Goal: Register for event/course

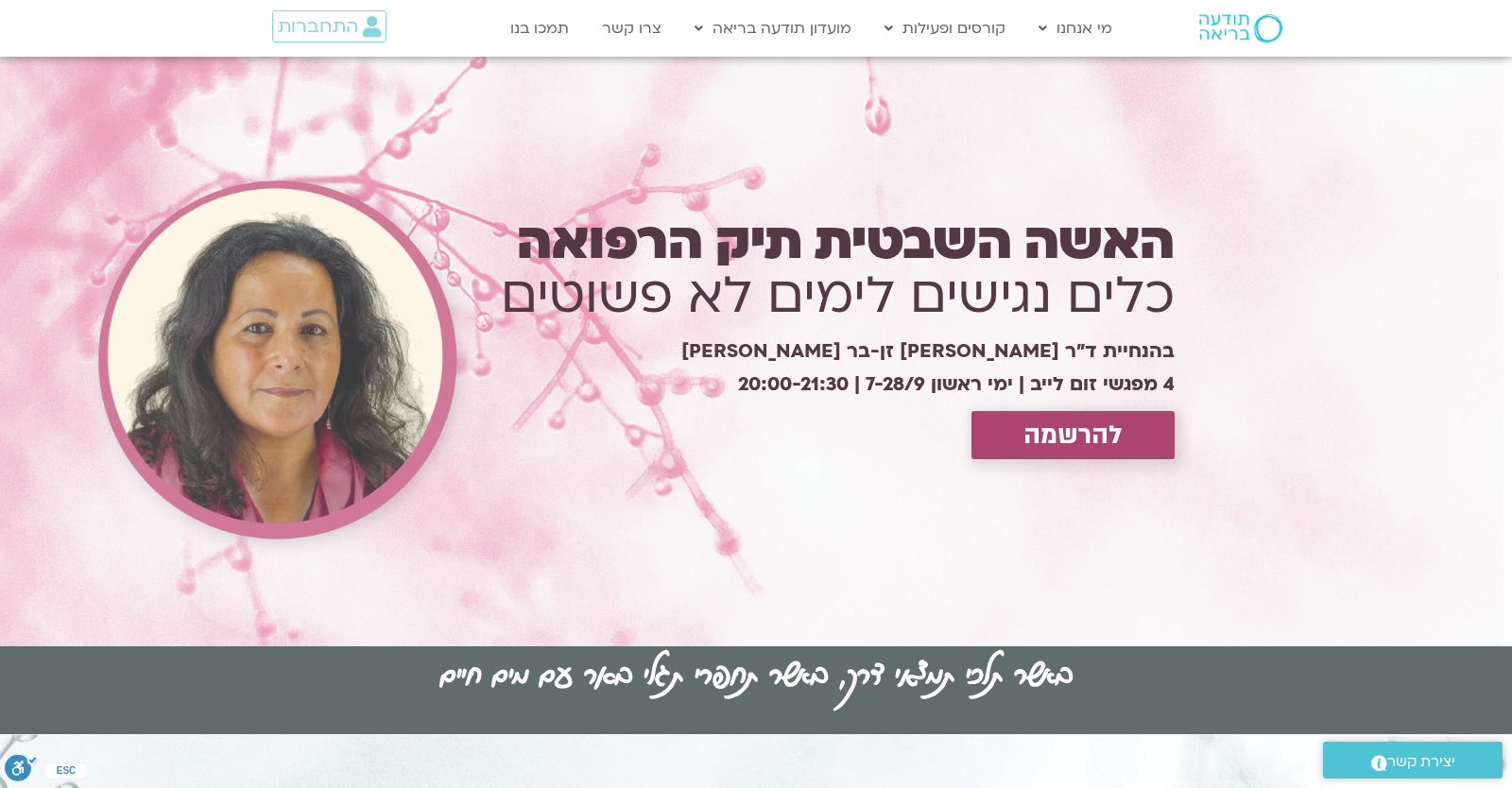
scroll to position [4988, 0]
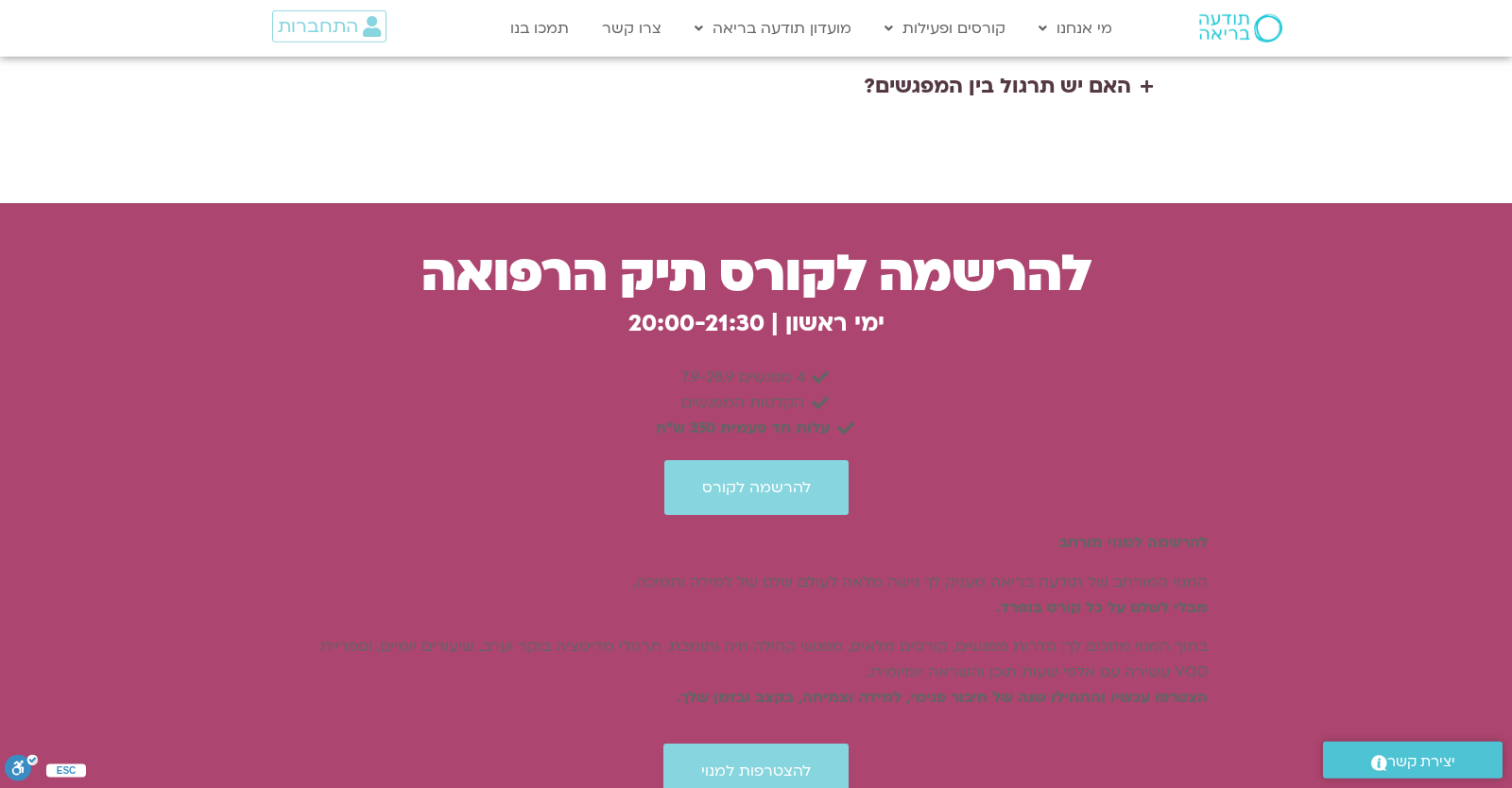
click at [1084, 460] on div "להרשמה לקורס" at bounding box center [757, 487] width 903 height 55
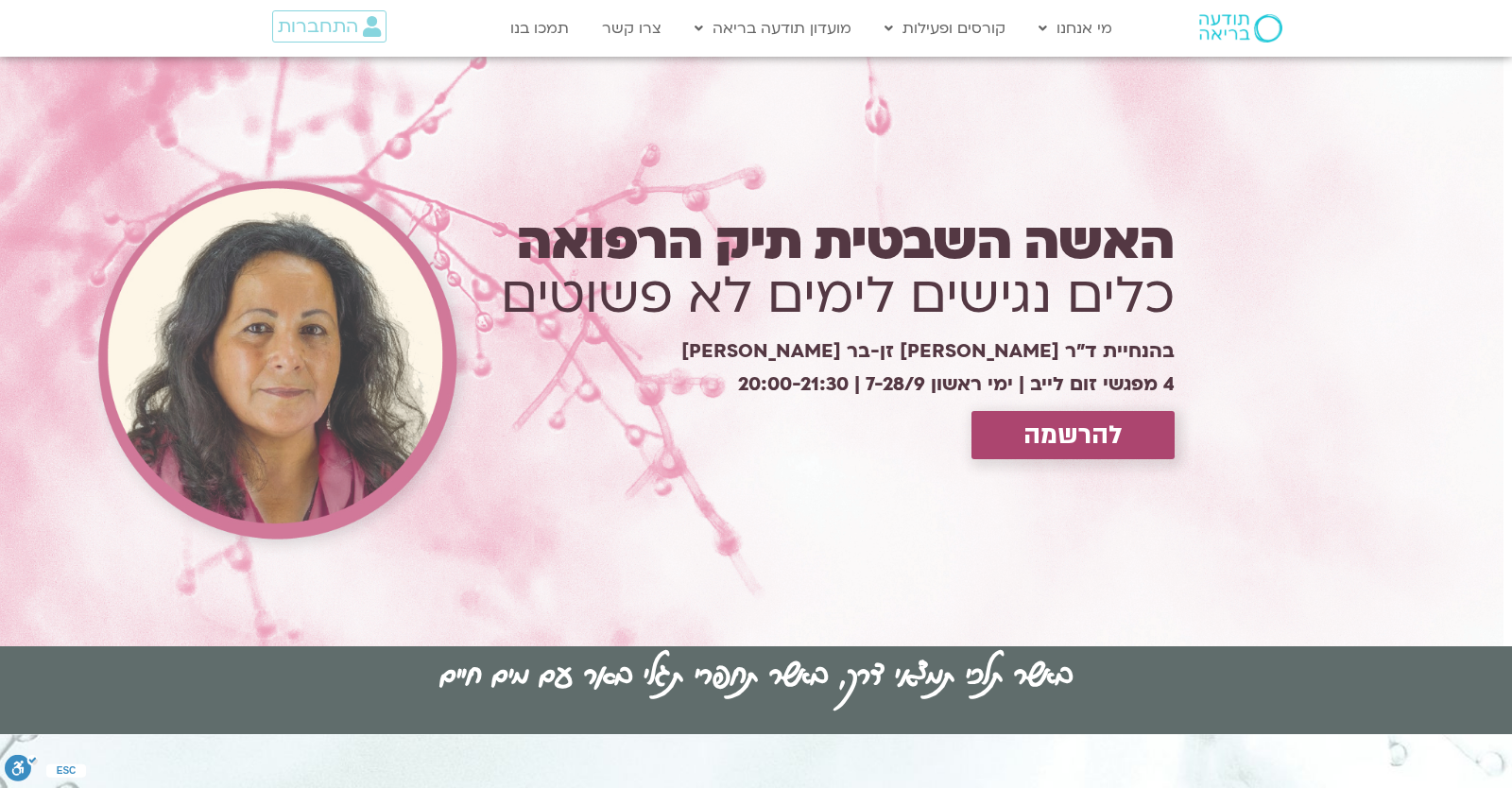
scroll to position [5176, 0]
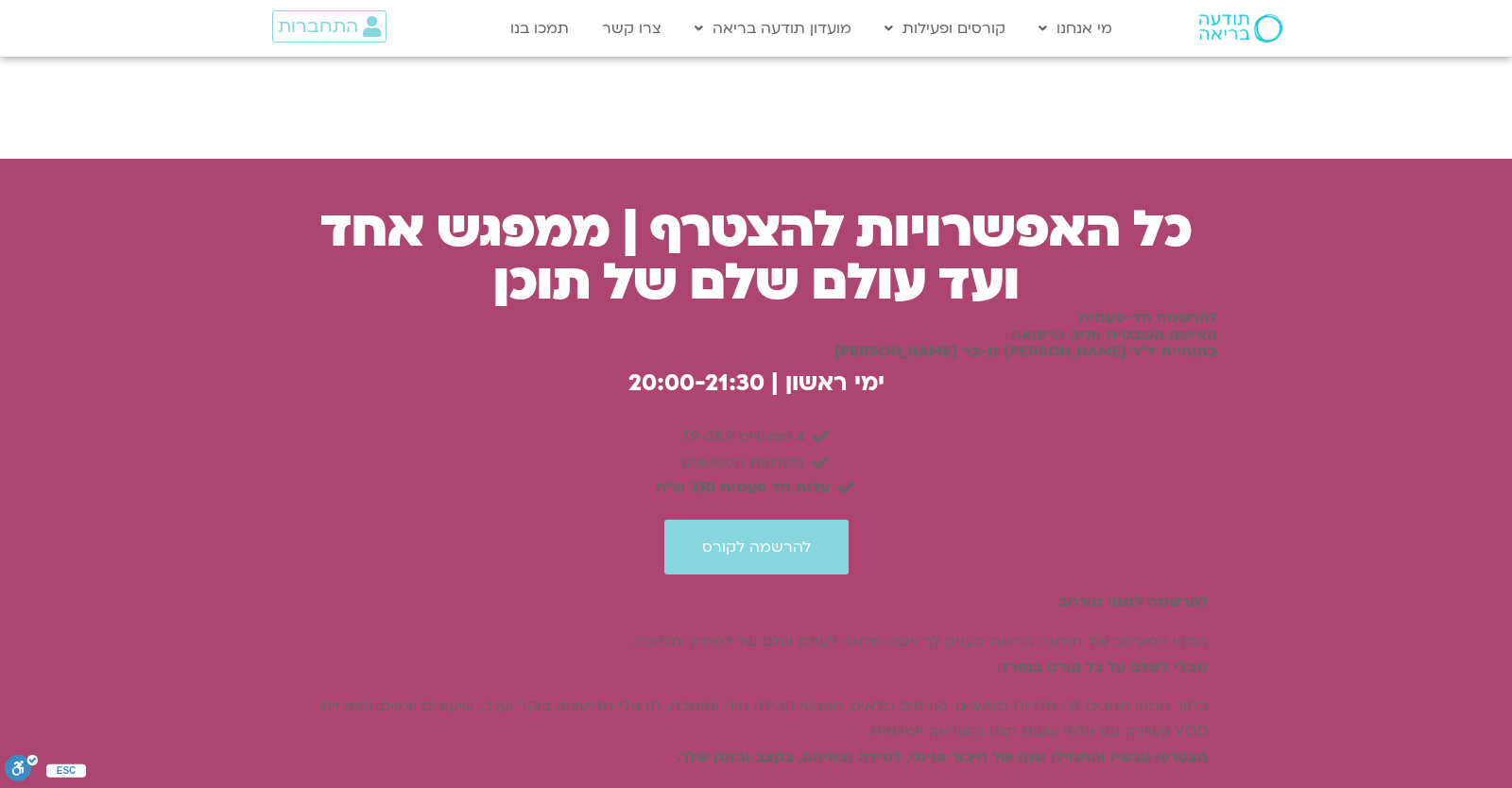
scroll to position [5033, 0]
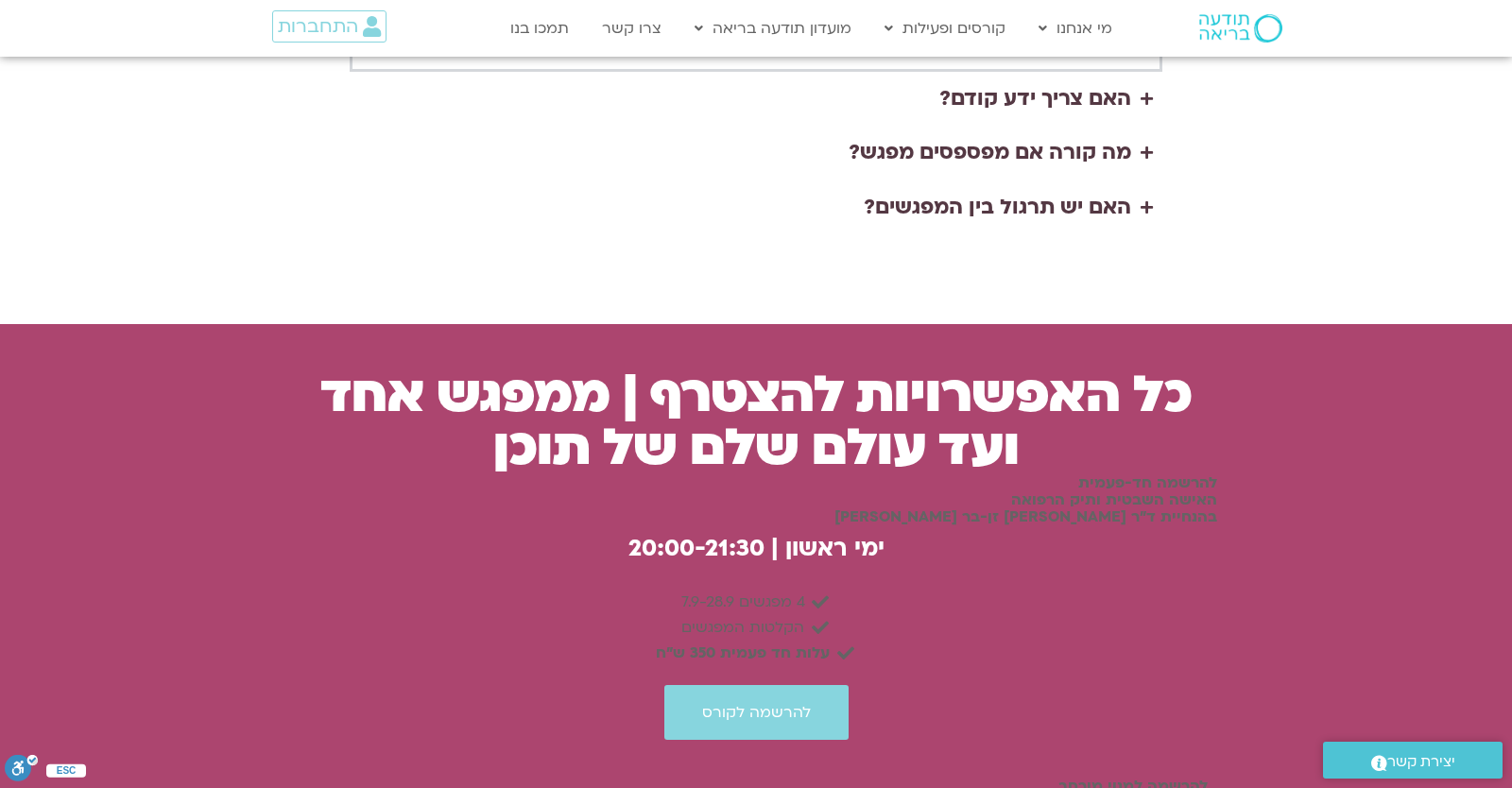
scroll to position [5033, 0]
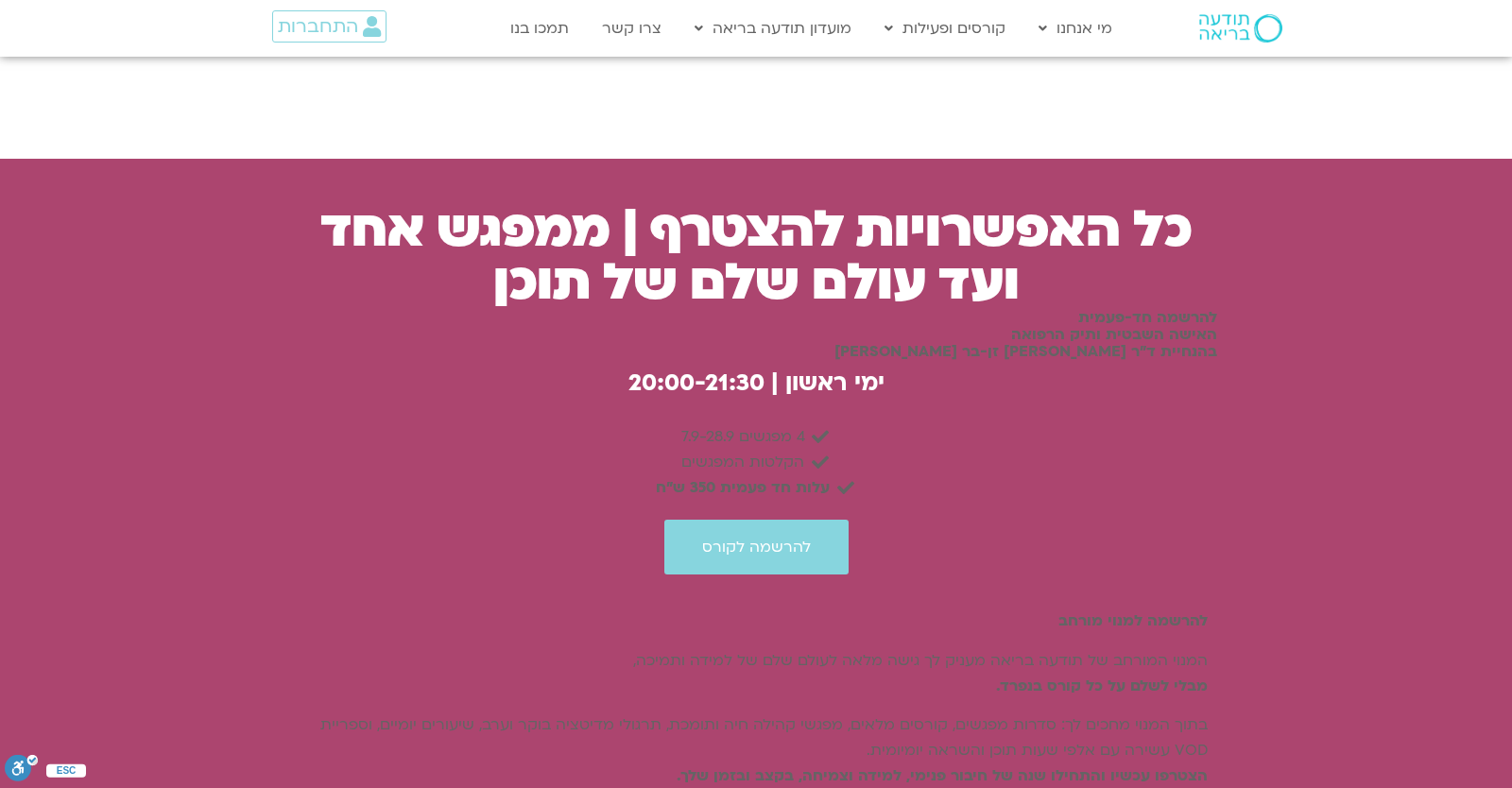
scroll to position [4867, 0]
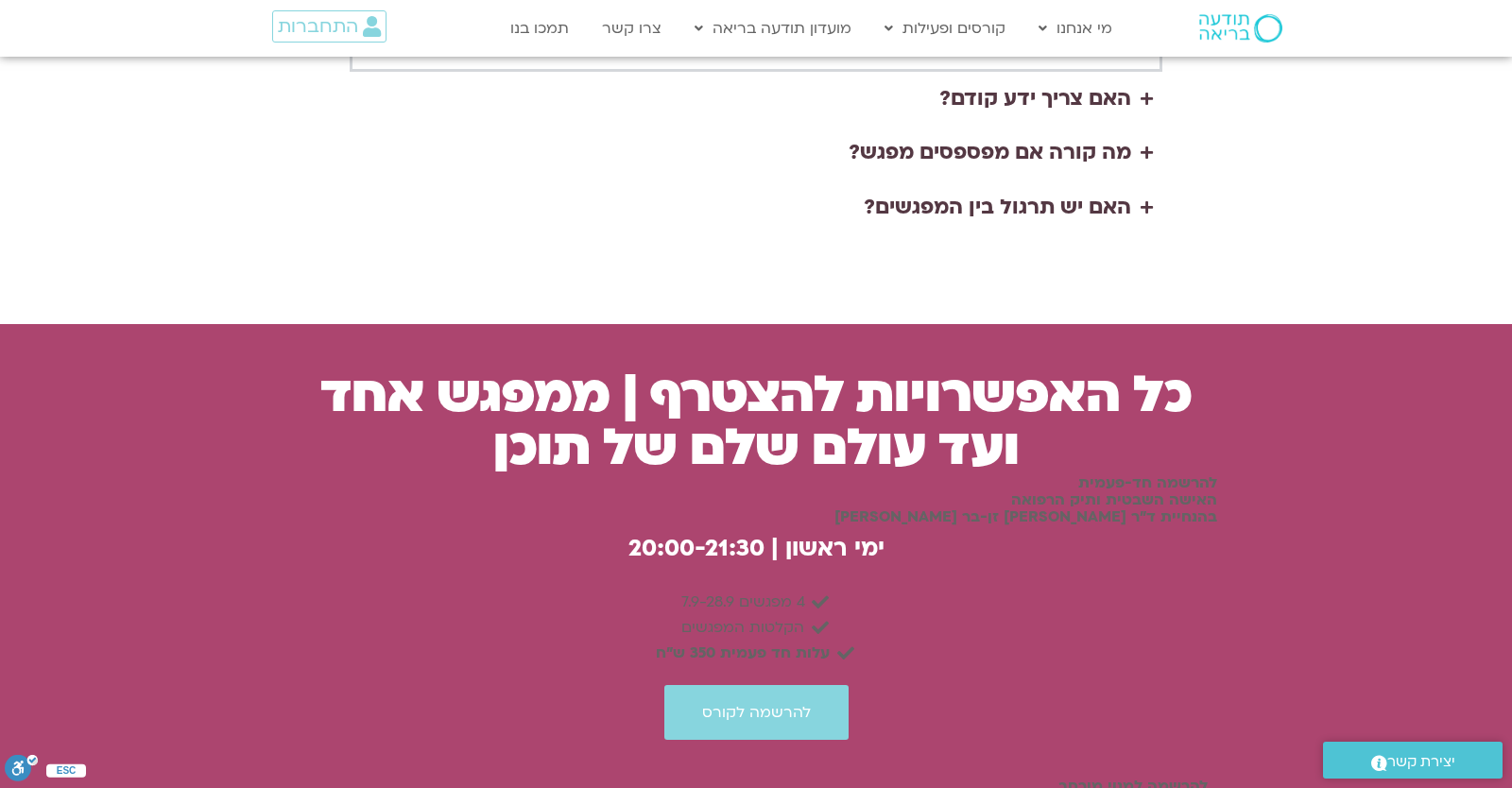
click at [292, 381] on div "כל האפשרויות להצטרף | ממפגש אחד ועד עולם שלם של תוכן להרשמה חד-פעמית האישה השבט…" at bounding box center [757, 762] width 941 height 763
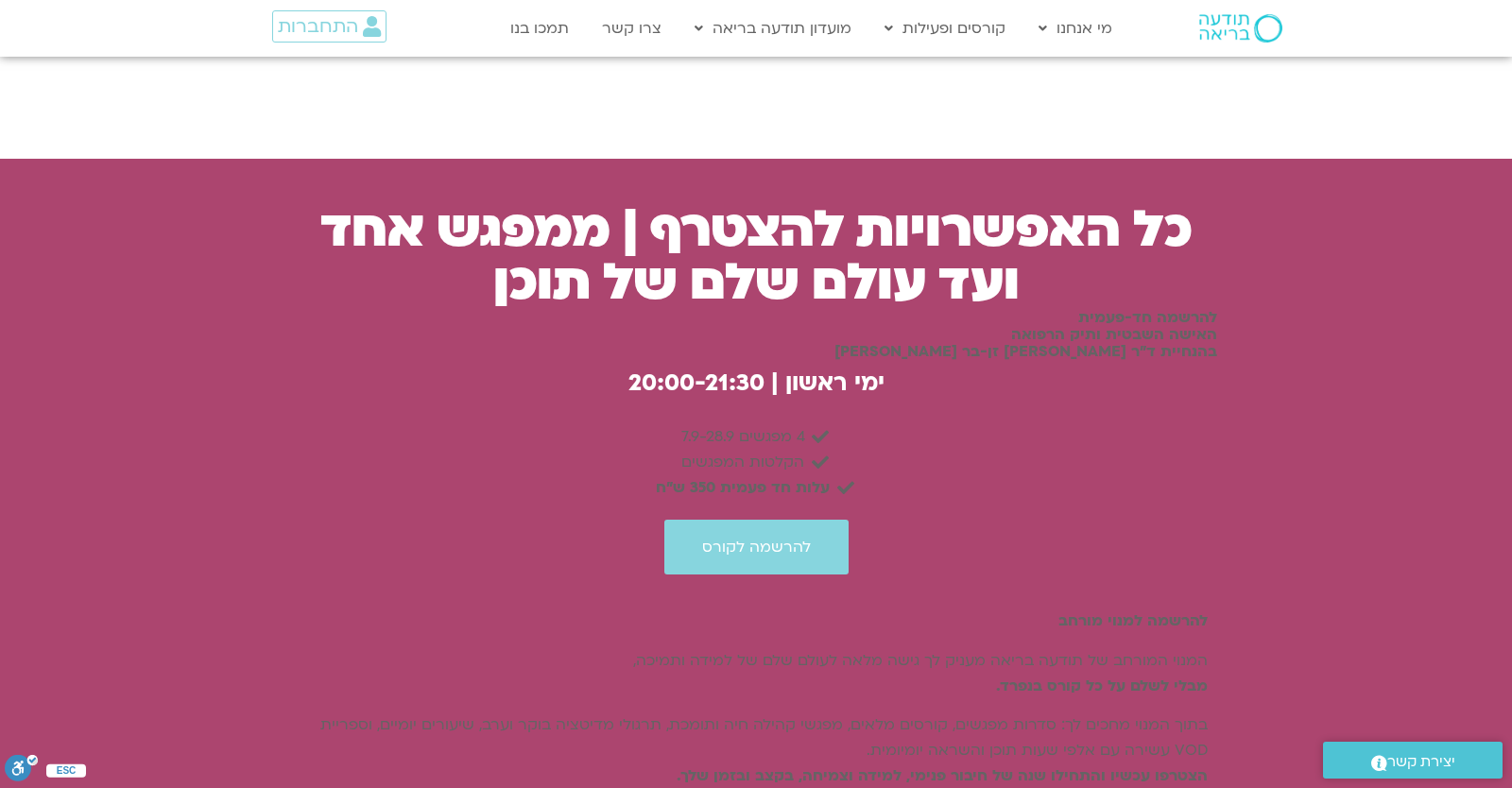
scroll to position [5363, 0]
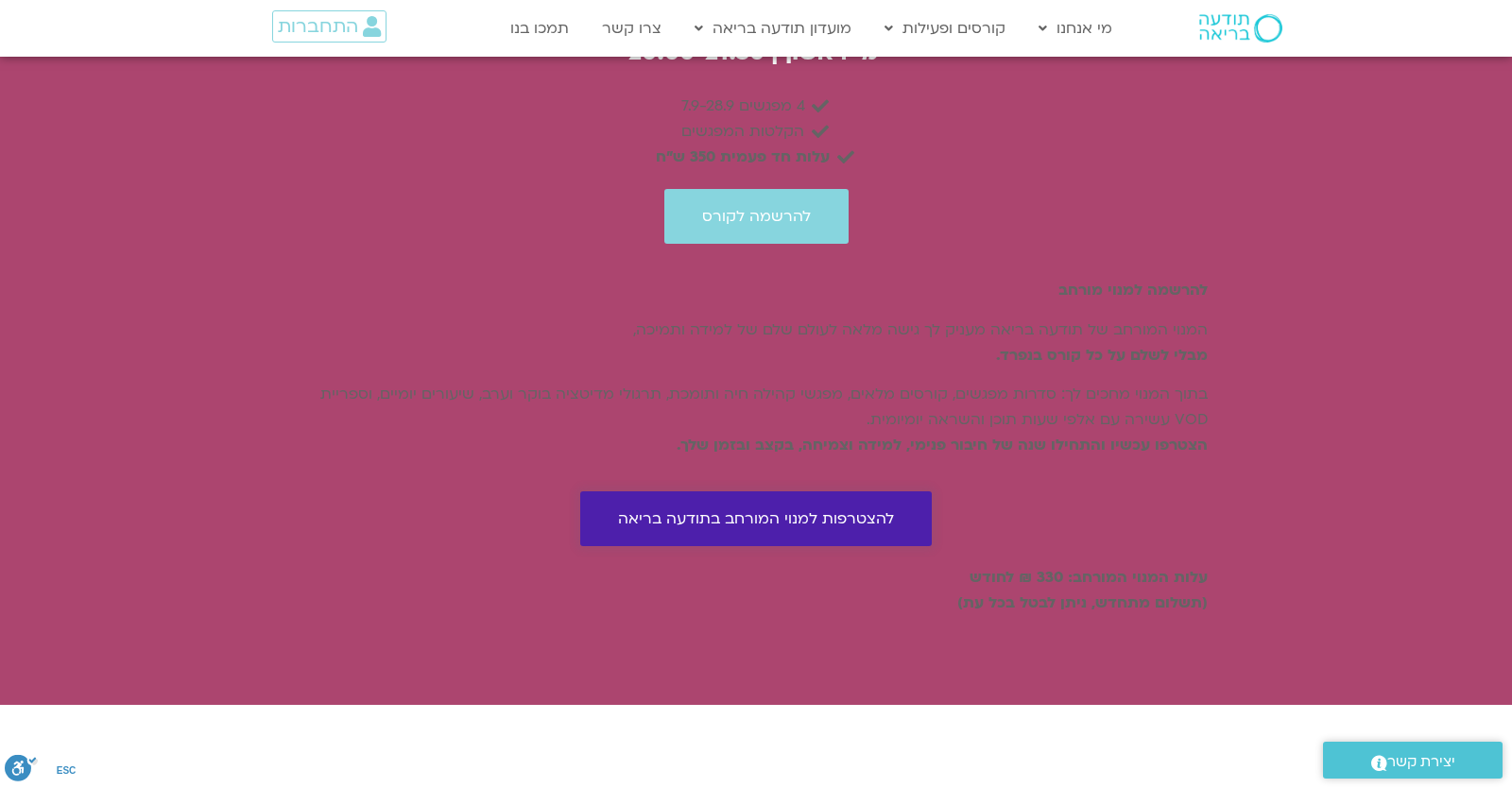
click at [716, 527] on span "להצטרפות למנוי המורחב בתודעה בריאה" at bounding box center [756, 519] width 276 height 17
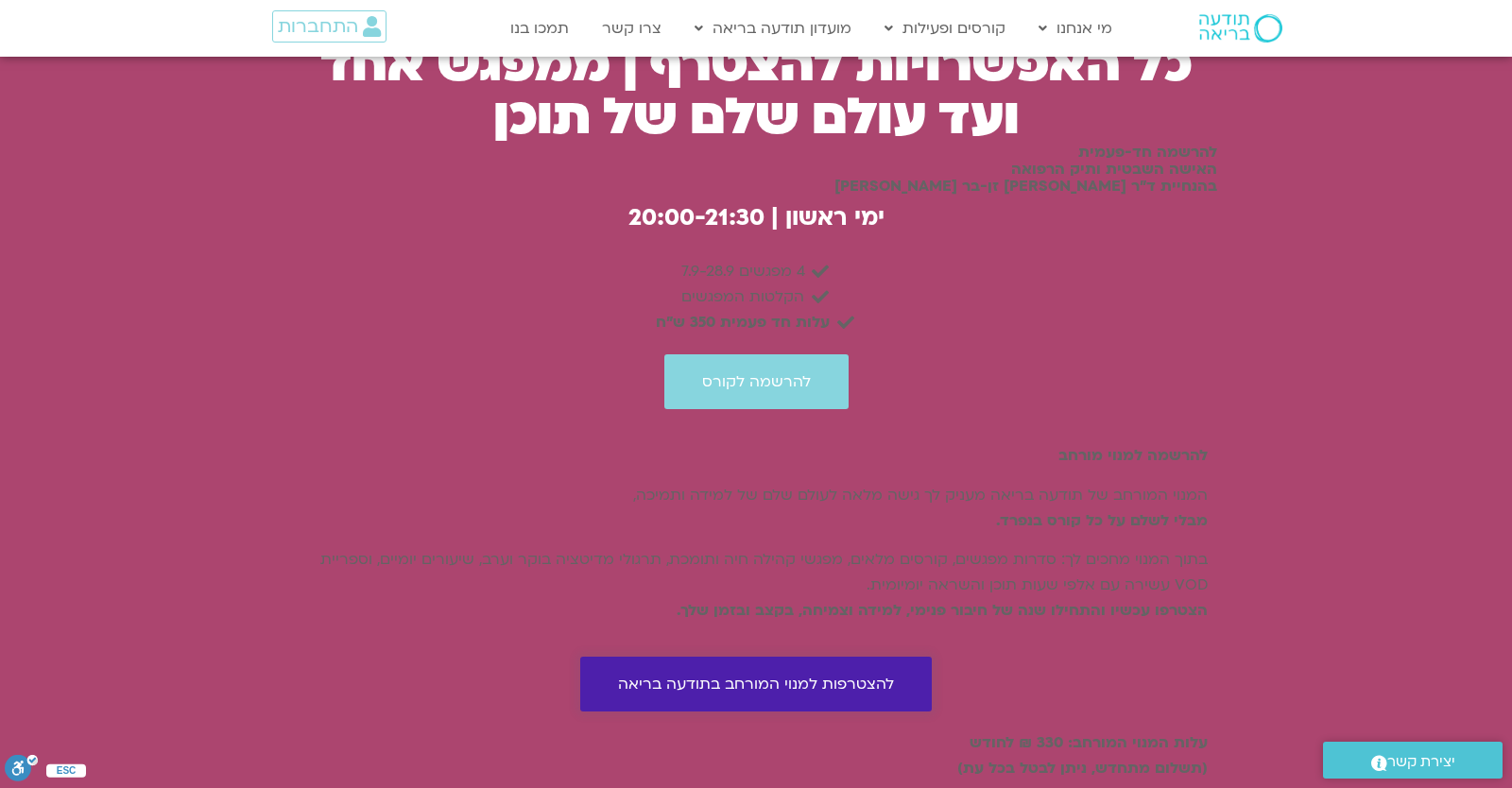
scroll to position [5033, 0]
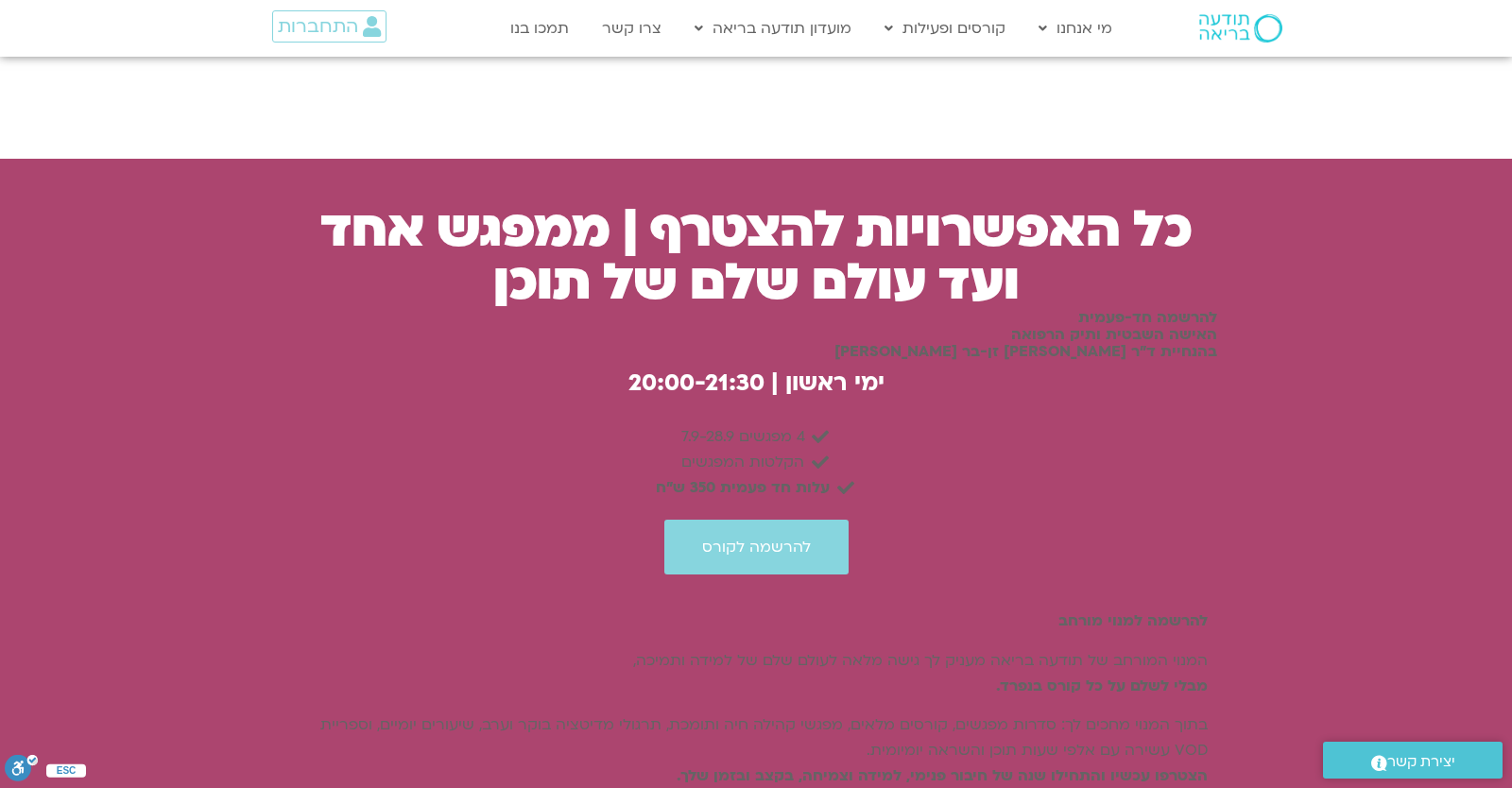
click at [709, 360] on div "ימי ראשון | 20:00-21:3 0" at bounding box center [757, 387] width 922 height 55
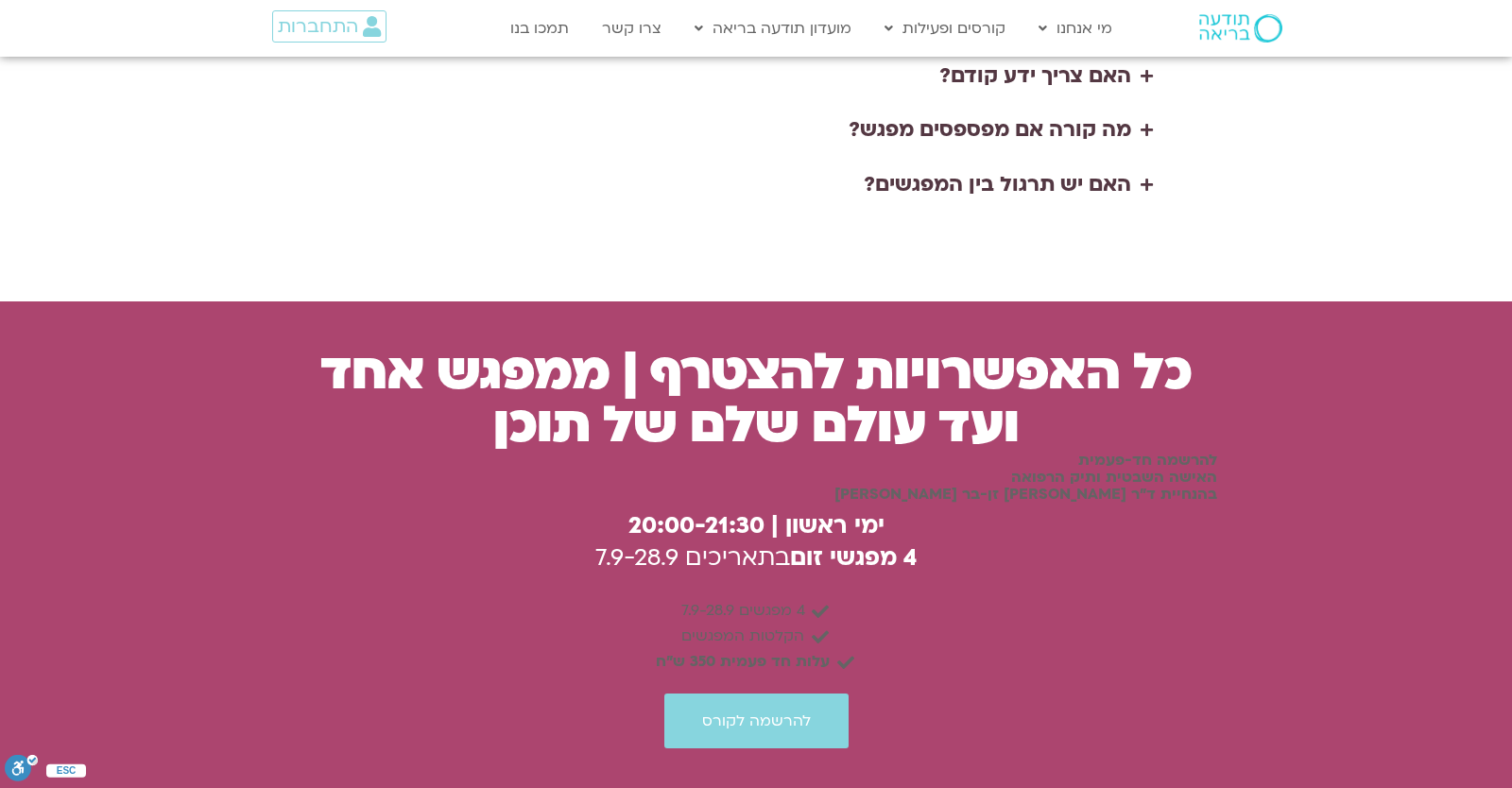
scroll to position [4890, 0]
click at [311, 451] on h3 "להרשמה חד-פעמית" at bounding box center [757, 460] width 922 height 17
click at [765, 345] on h3 "כל האפשרויות להצטרף | ממפגש אחד ועד עולם שלם של תוכן" at bounding box center [757, 398] width 922 height 106
click at [780, 345] on h3 "כל האפשרויות להצטרף | ממפגש אחד ועד עולם שלם של תוכן" at bounding box center [757, 398] width 922 height 106
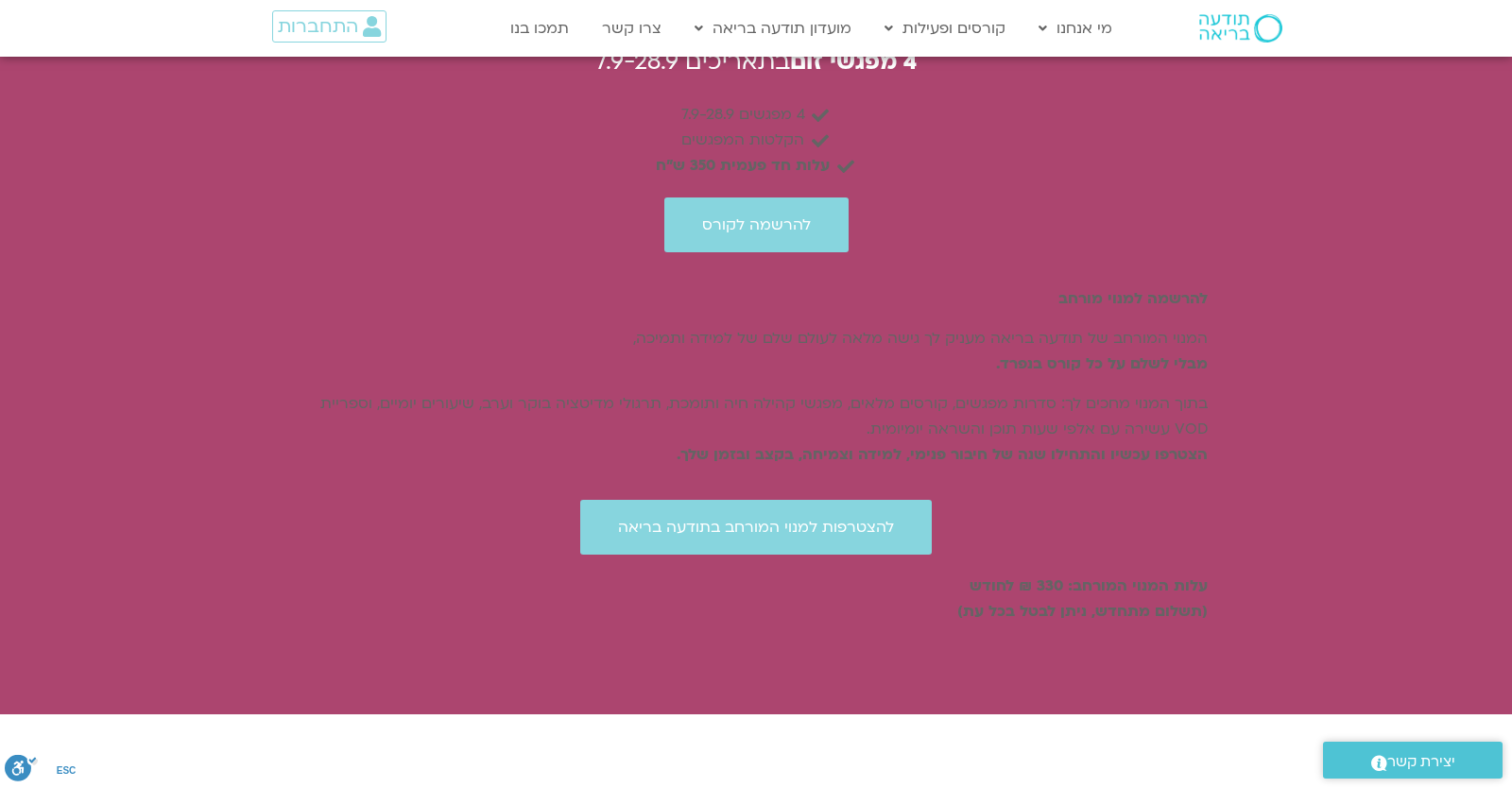
scroll to position [5055, 0]
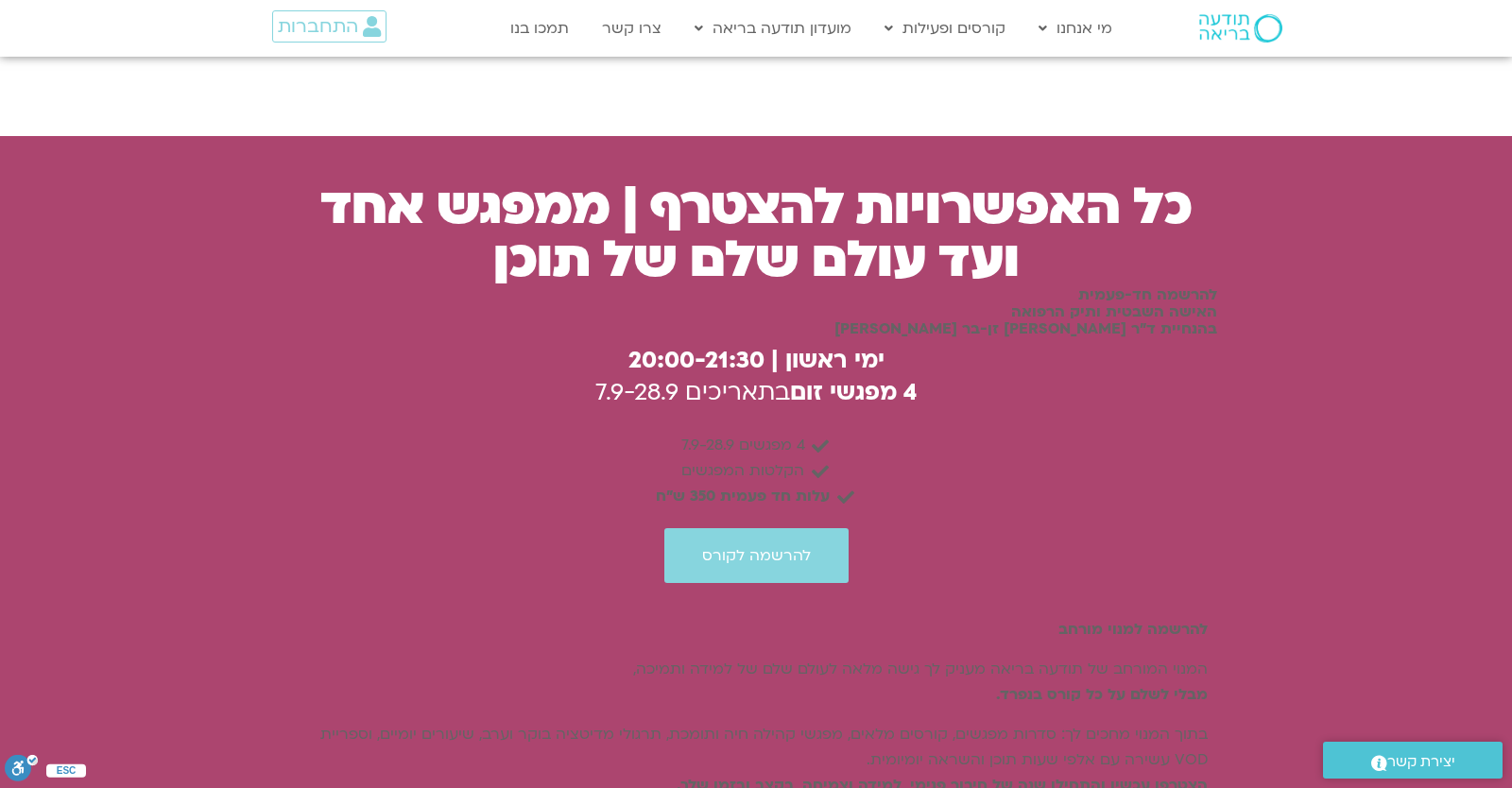
click at [428, 458] on li "הקלטות המפגשים" at bounding box center [757, 470] width 903 height 26
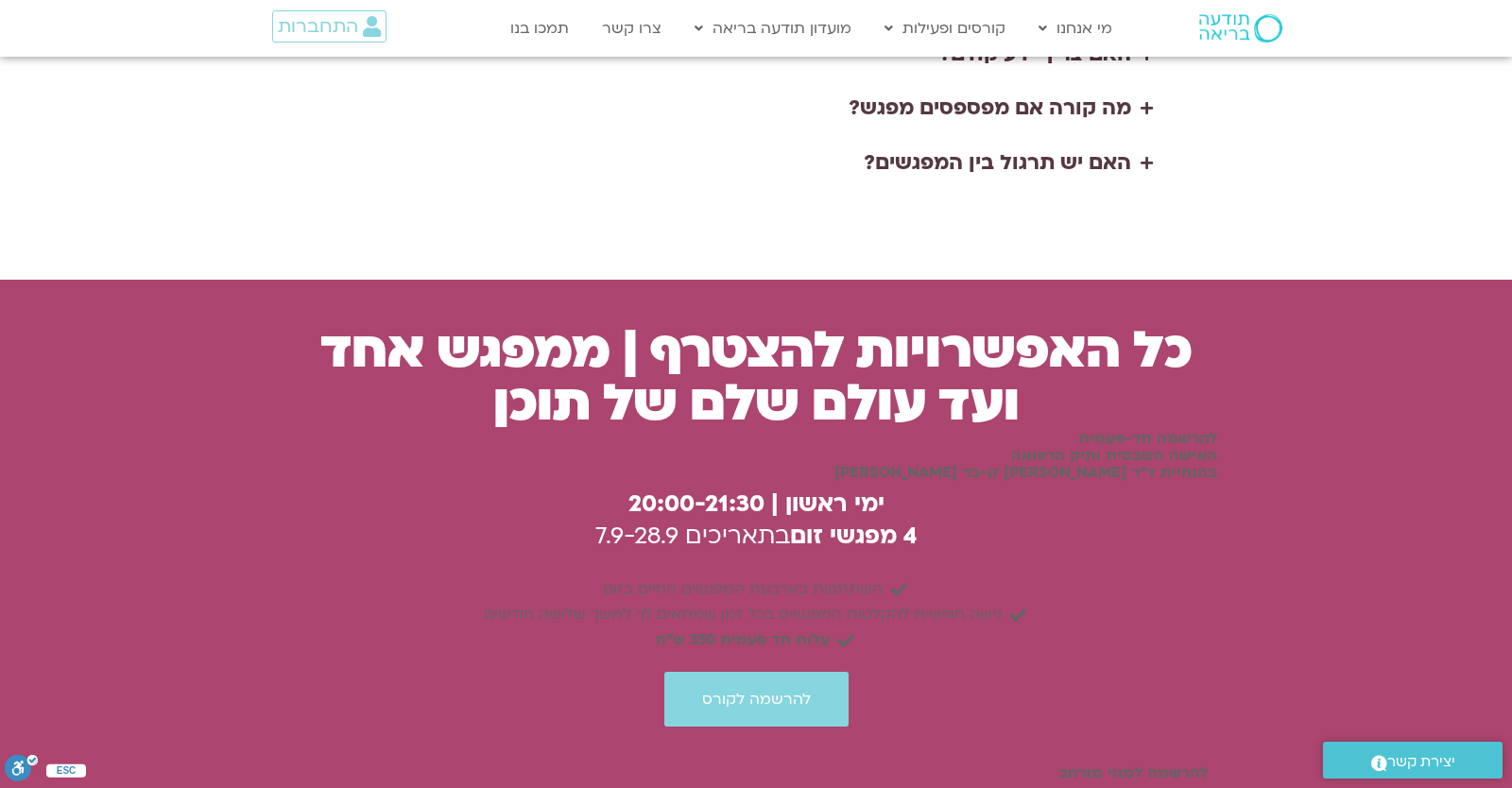
scroll to position [5076, 0]
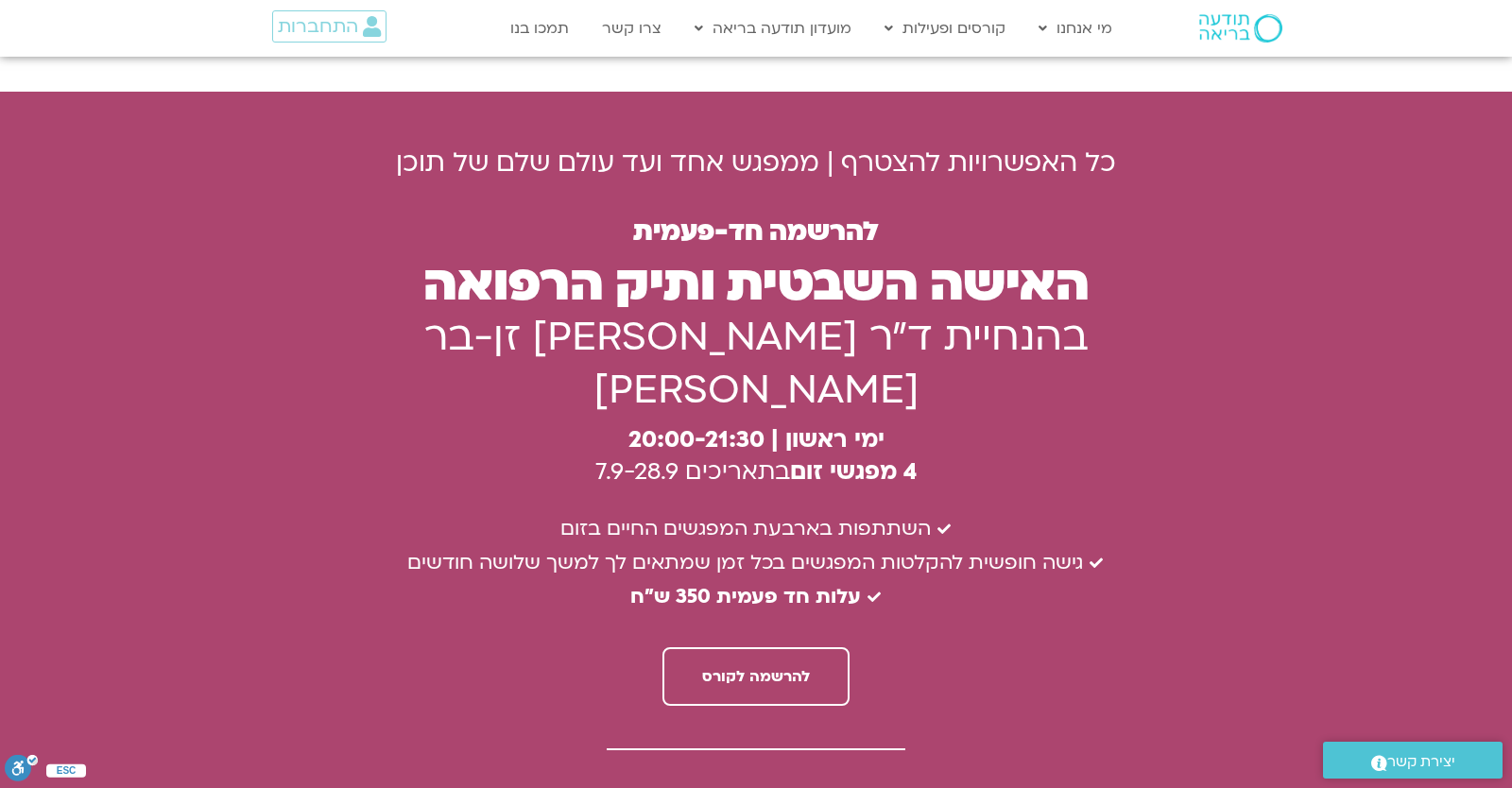
scroll to position [4934, 0]
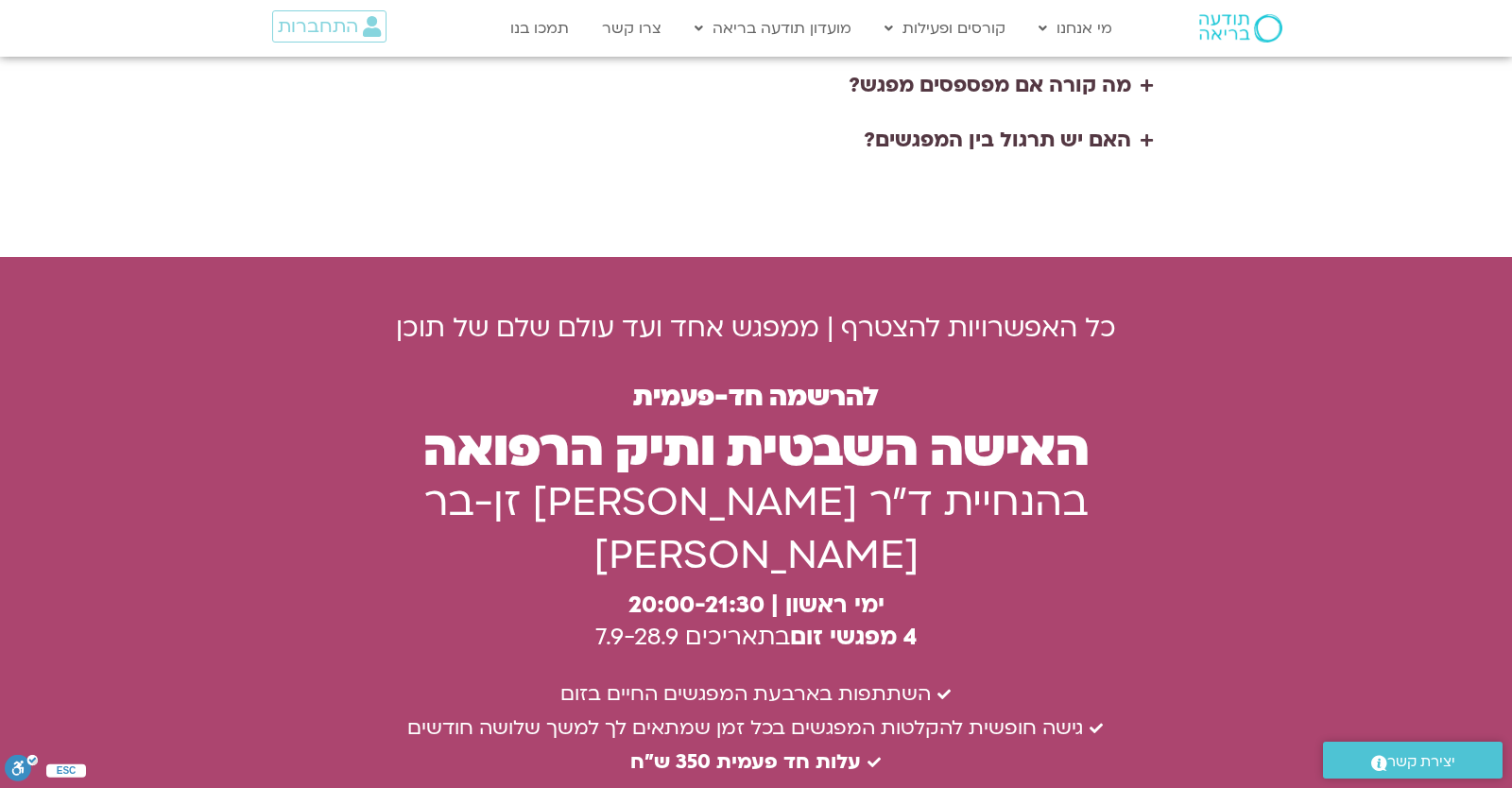
click at [591, 589] on h3 "ימי ראשון | 20:00-21:3 0 4 מפגשי זום בתאריכים 7.9-28.9" at bounding box center [757, 621] width 922 height 64
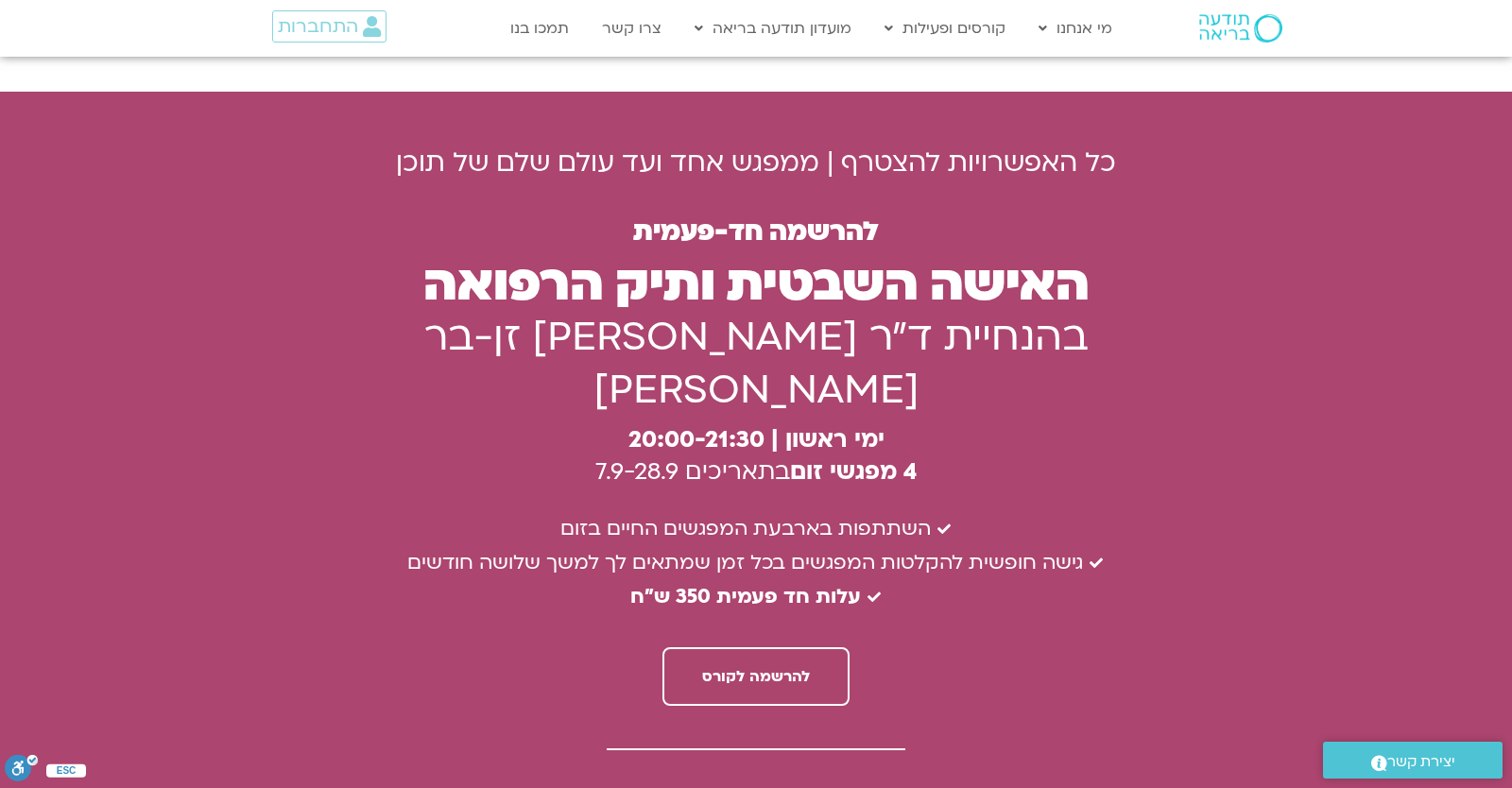
scroll to position [5430, 0]
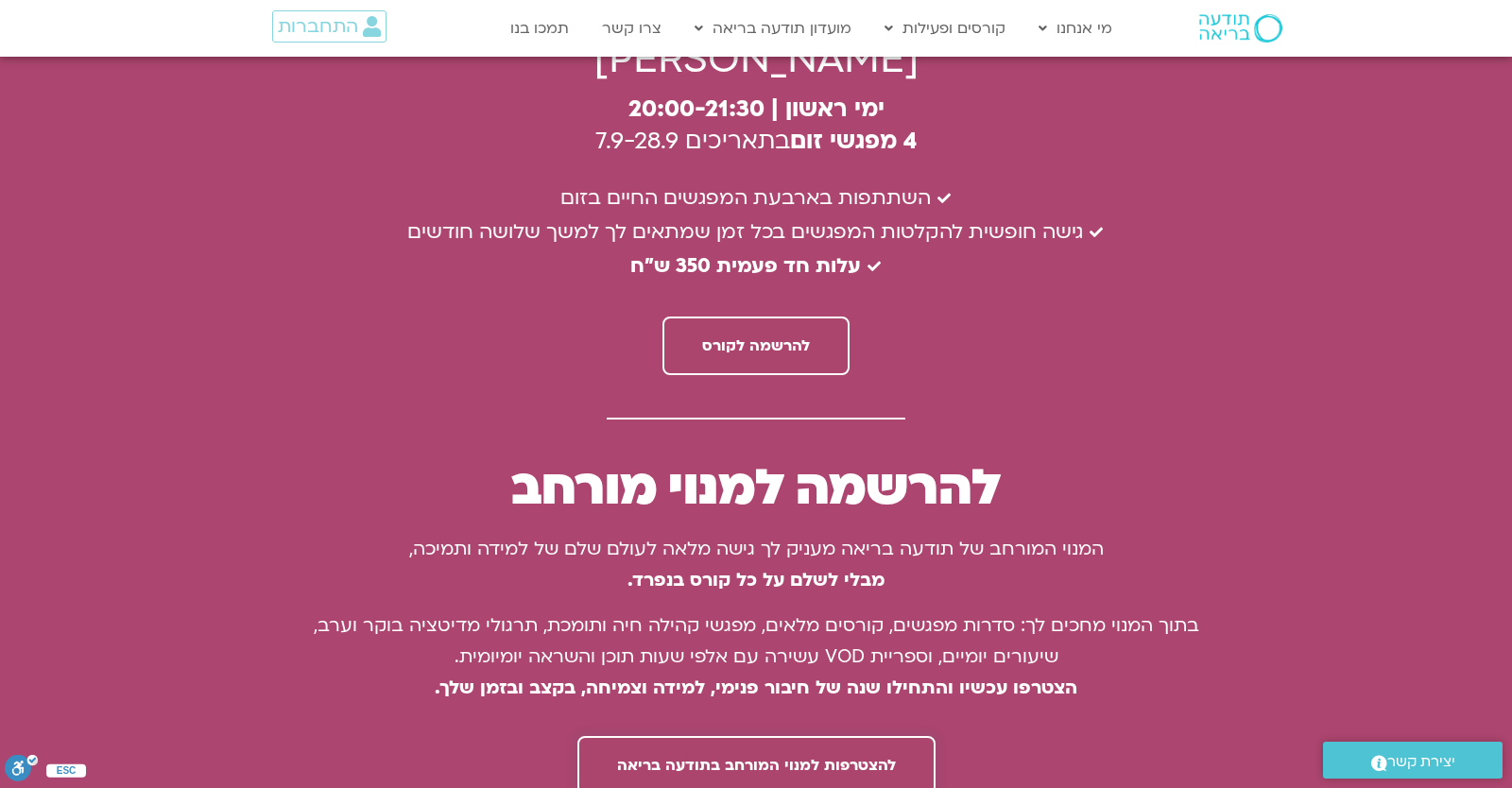
click at [717, 736] on link "להצטרפות למנוי המורחב בתודעה בריאה" at bounding box center [756, 765] width 358 height 59
